Goal: Navigation & Orientation: Find specific page/section

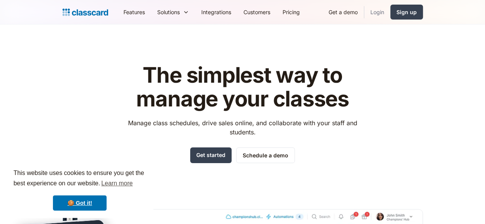
click at [390, 13] on link "Login" at bounding box center [377, 11] width 26 height 17
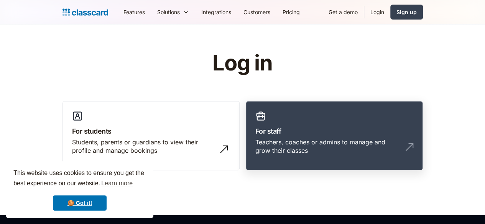
click at [313, 136] on h3 "For staff" at bounding box center [334, 131] width 158 height 10
